Goal: Task Accomplishment & Management: Use online tool/utility

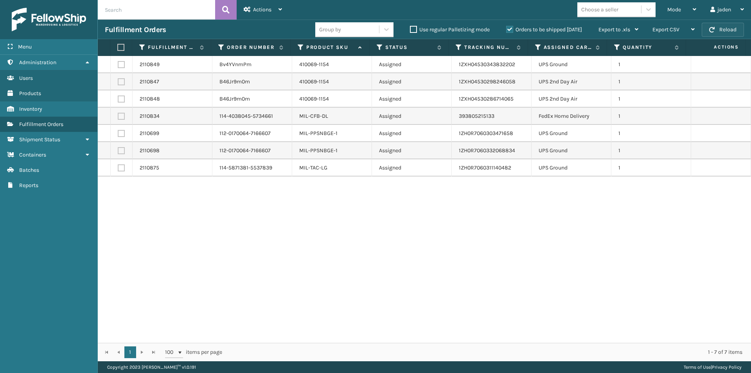
click at [739, 26] on button "Reload" at bounding box center [723, 30] width 42 height 14
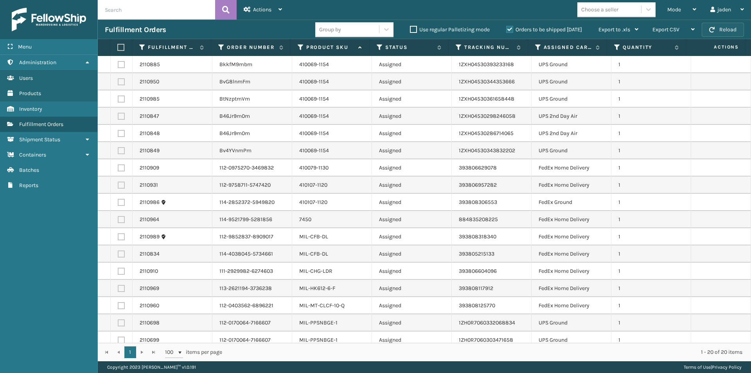
click at [720, 25] on button "Reload" at bounding box center [723, 30] width 42 height 14
click at [675, 6] on div "Mode" at bounding box center [682, 10] width 29 height 20
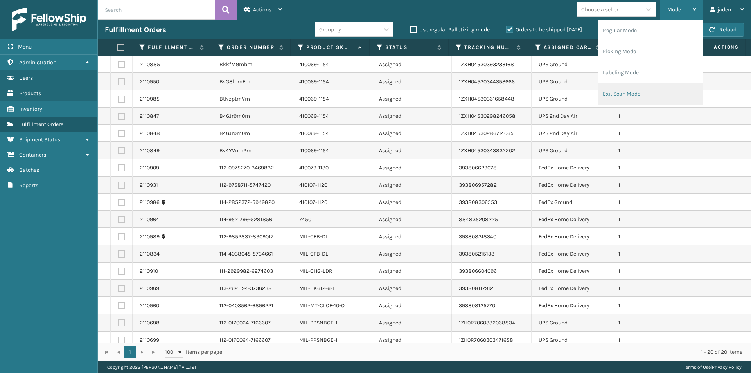
click at [650, 95] on li "Exit Scan Mode" at bounding box center [650, 93] width 105 height 21
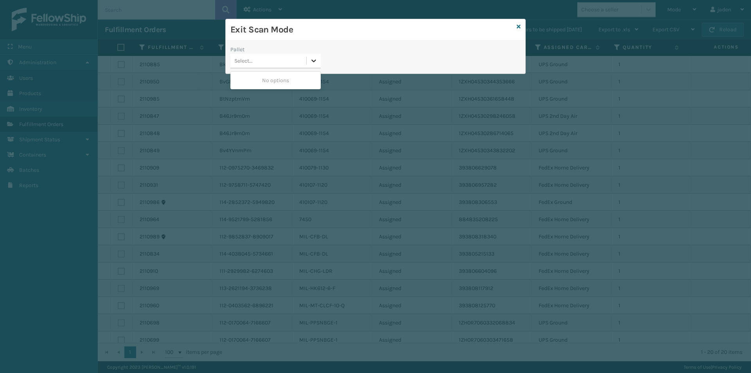
click at [312, 63] on icon at bounding box center [314, 61] width 8 height 8
drag, startPoint x: 264, startPoint y: 89, endPoint x: 532, endPoint y: 31, distance: 274.4
click at [266, 88] on div "Exit Scan Mode Pallet 0 results available. Use Up and Down to choose options, p…" at bounding box center [375, 186] width 751 height 373
click at [521, 23] on div "Exit Scan Mode Pallet 0 results available. Use Up and Down to choose options, p…" at bounding box center [375, 46] width 301 height 55
click at [517, 29] on icon at bounding box center [519, 26] width 4 height 5
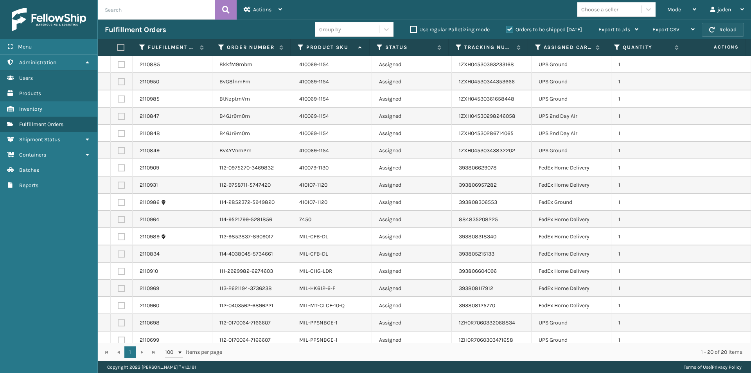
click at [713, 28] on span "button" at bounding box center [712, 29] width 5 height 5
click at [693, 11] on icon at bounding box center [695, 9] width 4 height 5
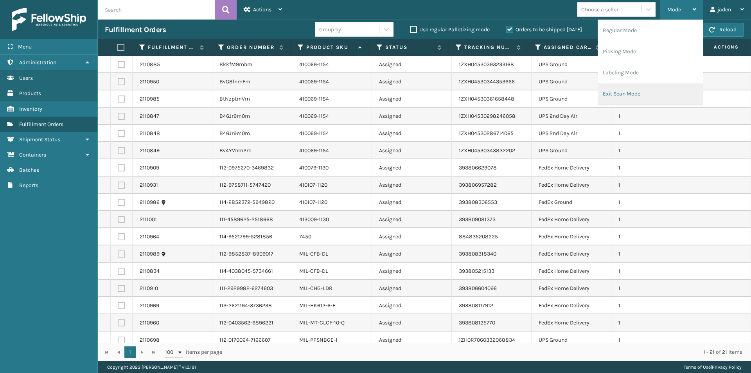
click at [640, 90] on li "Exit Scan Mode" at bounding box center [650, 93] width 105 height 21
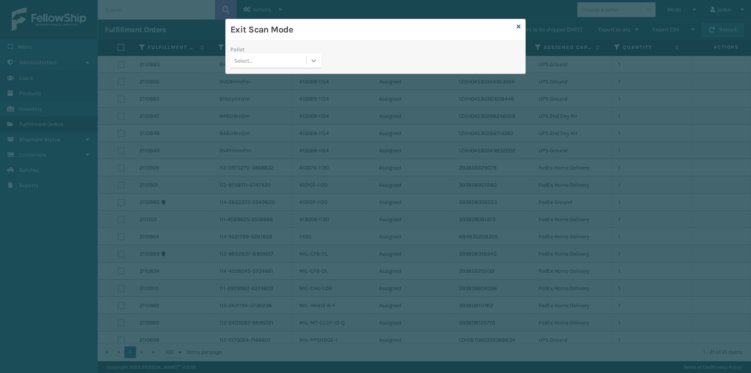
click at [314, 66] on div at bounding box center [314, 61] width 14 height 14
drag, startPoint x: 282, startPoint y: 85, endPoint x: 475, endPoint y: 30, distance: 200.8
click at [286, 83] on div "No options" at bounding box center [276, 80] width 90 height 14
click at [520, 27] on icon at bounding box center [519, 26] width 4 height 5
